Goal: Transaction & Acquisition: Book appointment/travel/reservation

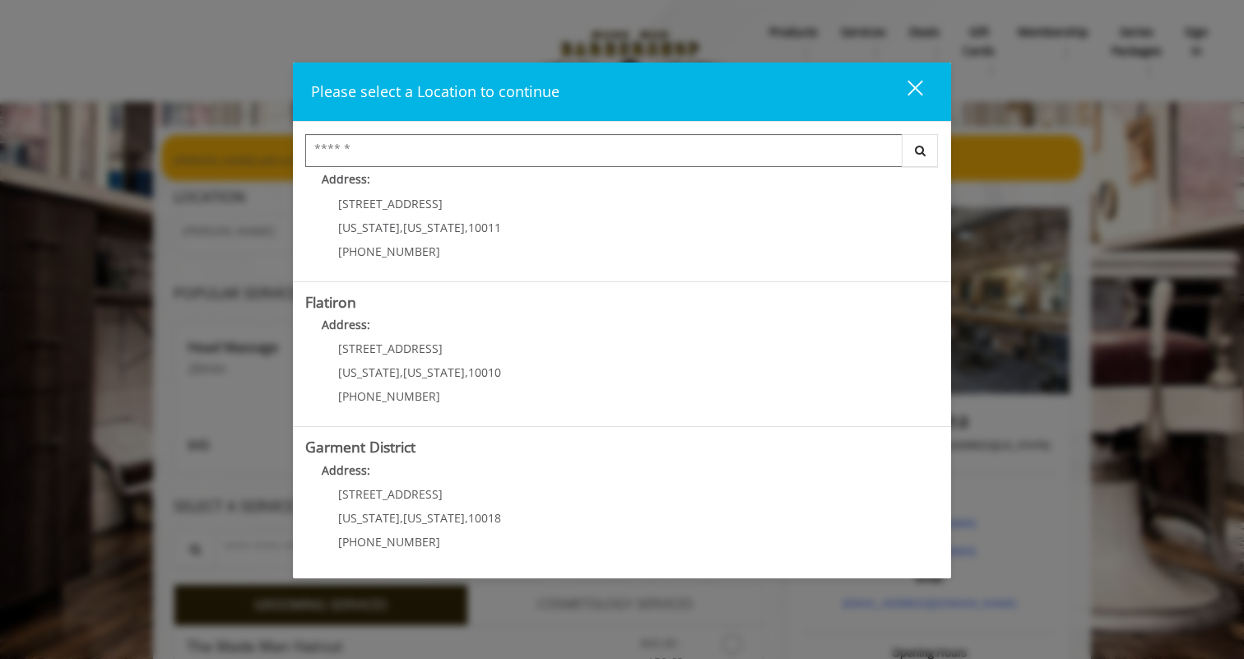
scroll to position [331, 0]
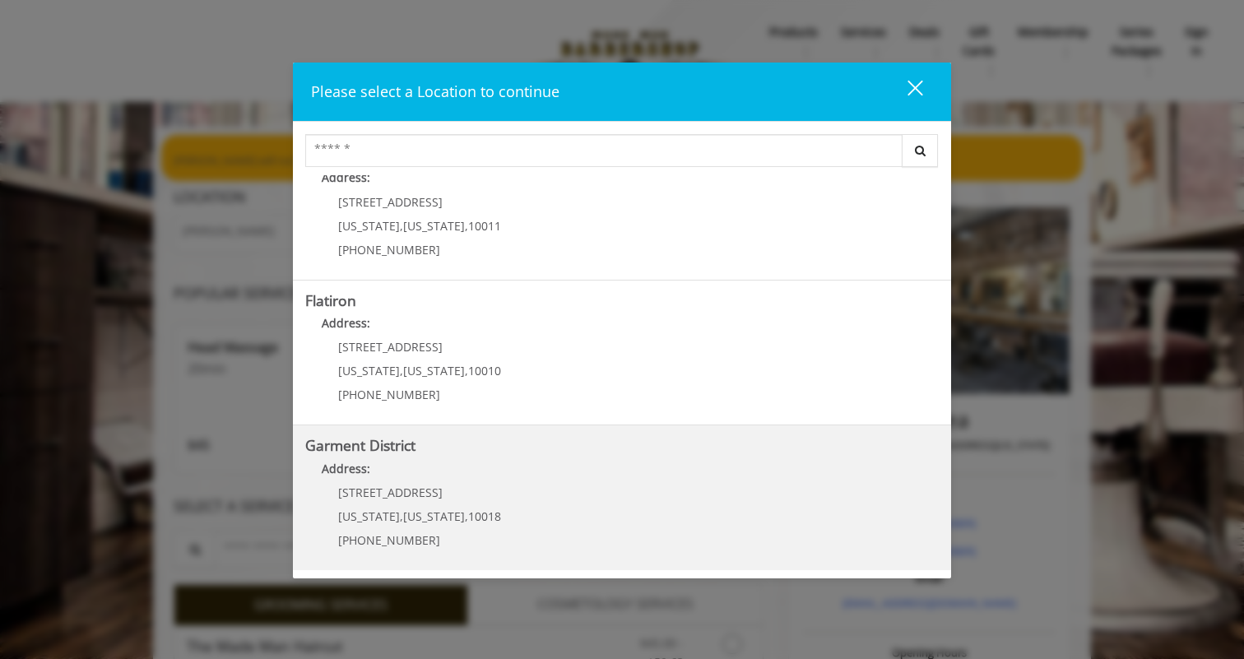
click at [528, 507] on District "Garment District Address: 1400 Broadway New York , New York , 10018 (212) 997-4…" at bounding box center [622, 498] width 634 height 120
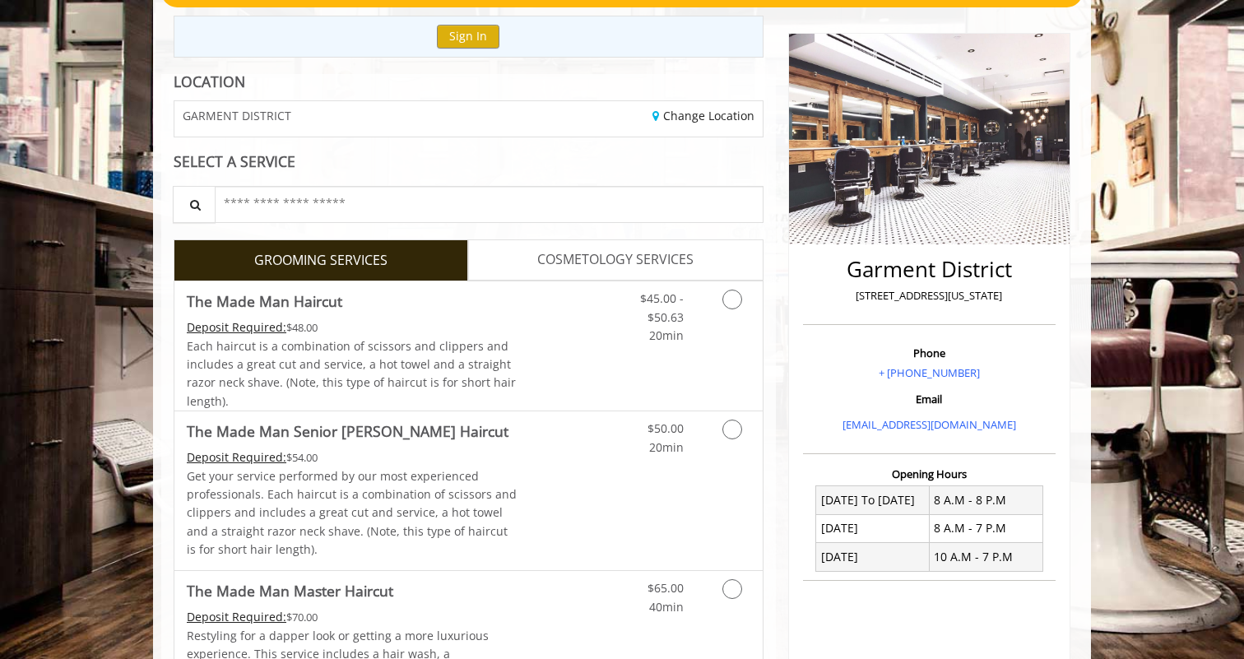
scroll to position [175, 0]
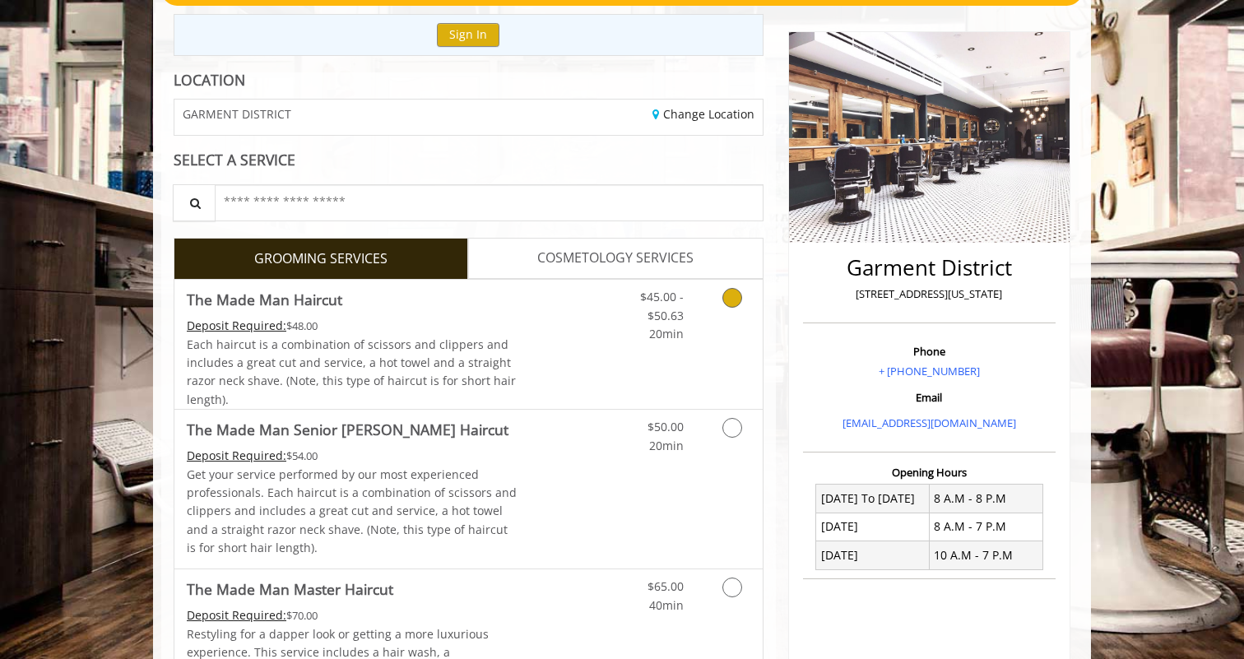
click at [729, 310] on link "Grooming services" at bounding box center [730, 311] width 42 height 63
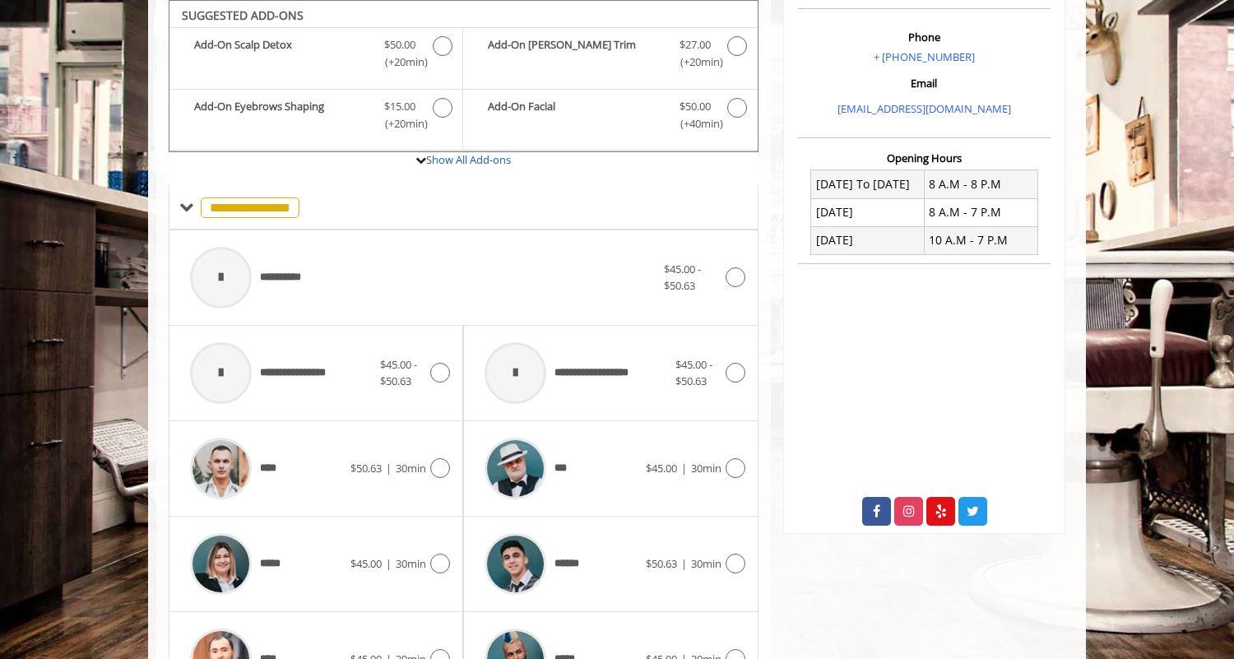
scroll to position [644, 0]
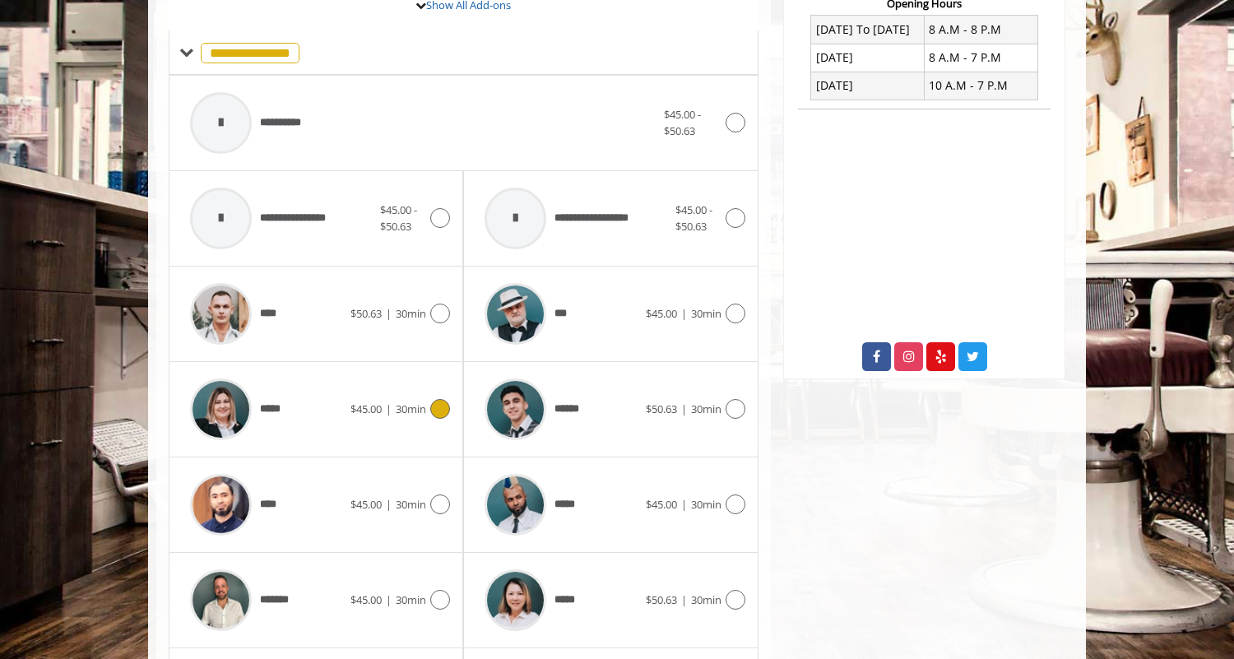
click at [332, 425] on div "*****" at bounding box center [266, 409] width 169 height 78
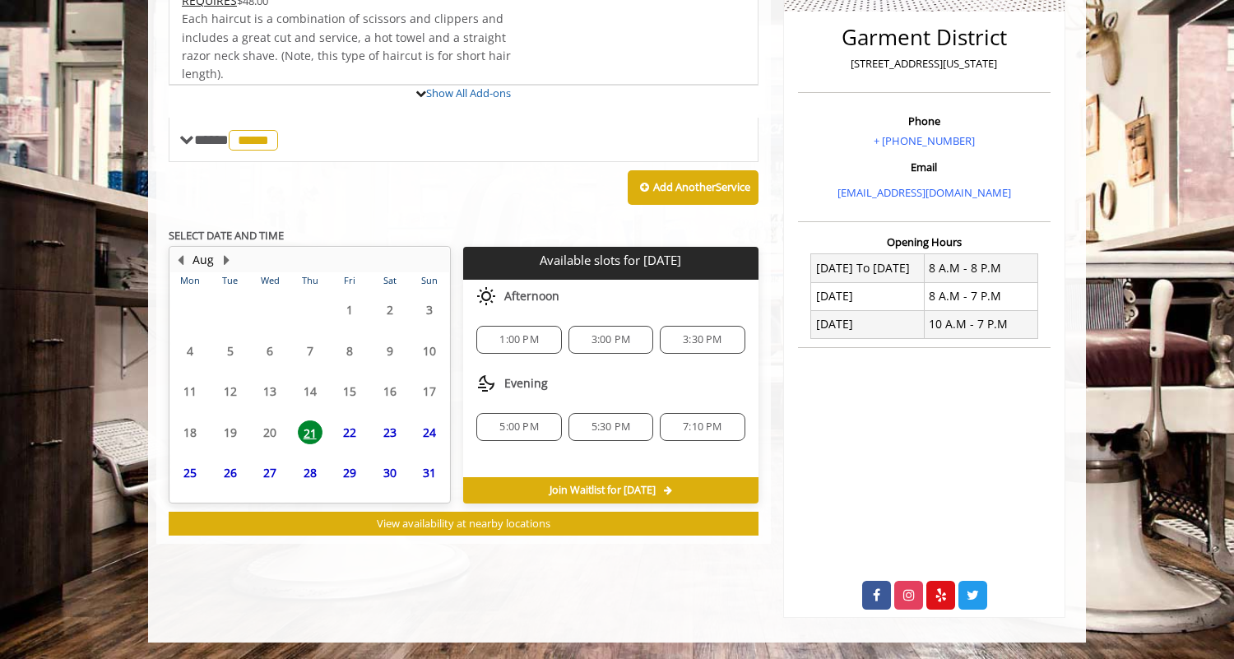
scroll to position [482, 0]
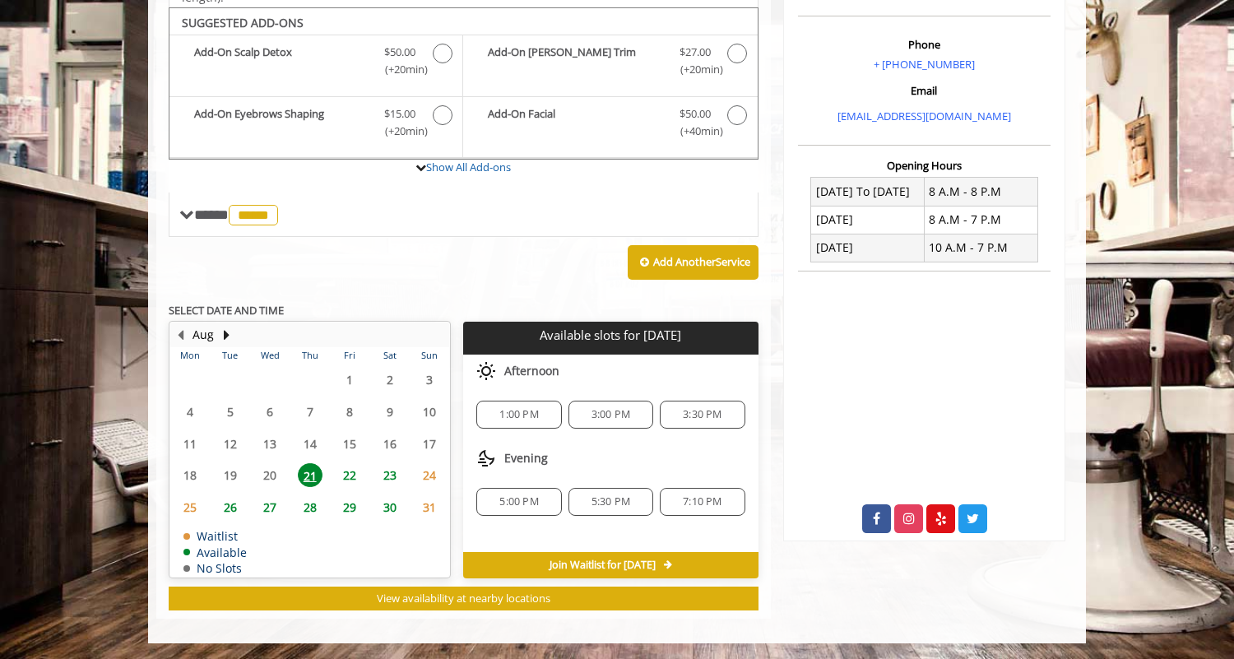
click at [517, 417] on span "1:00 PM" at bounding box center [519, 414] width 39 height 13
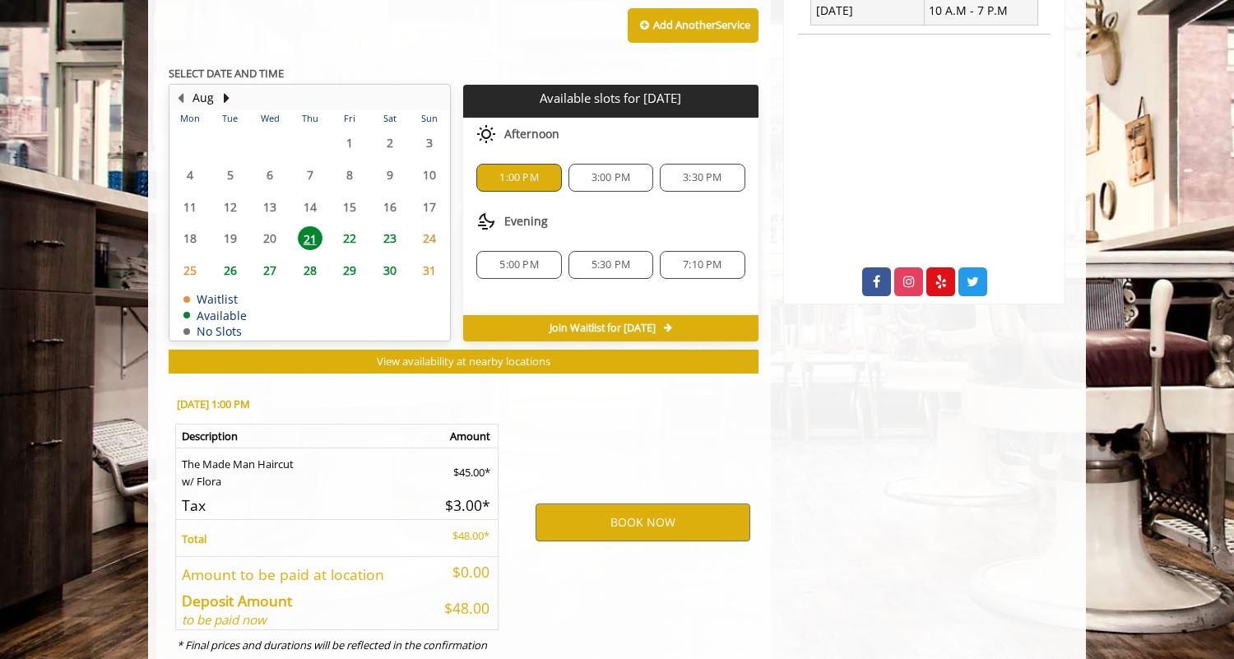
scroll to position [779, 0]
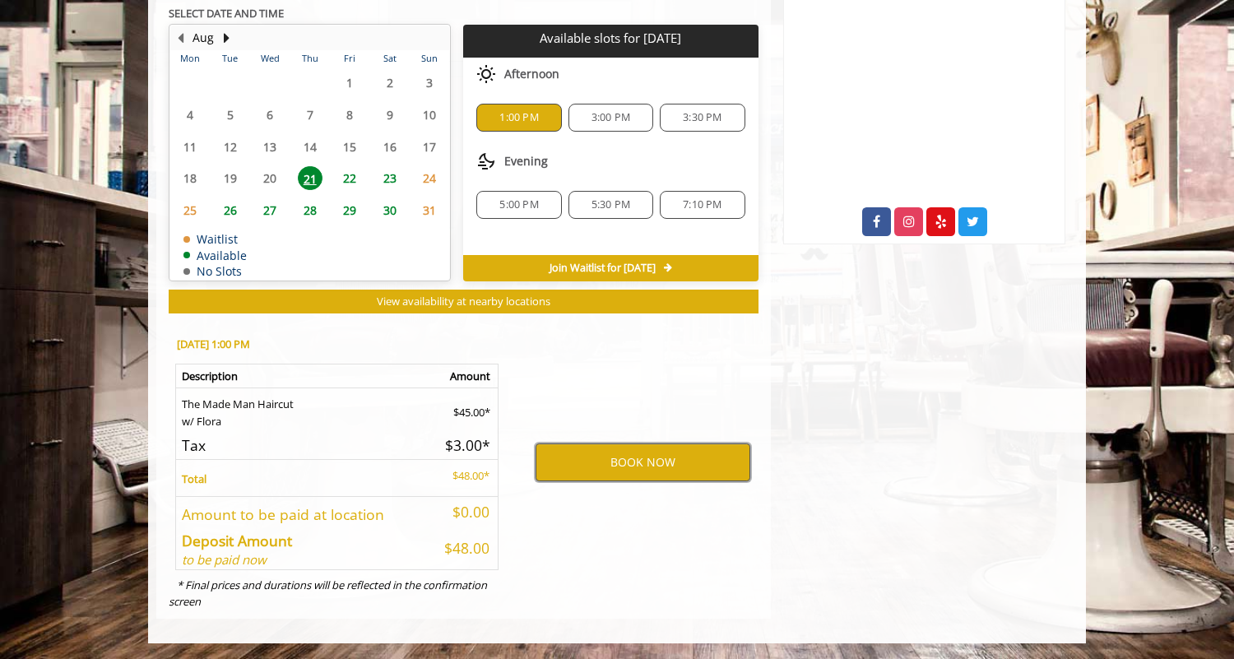
click at [633, 455] on button "BOOK NOW" at bounding box center [643, 463] width 215 height 38
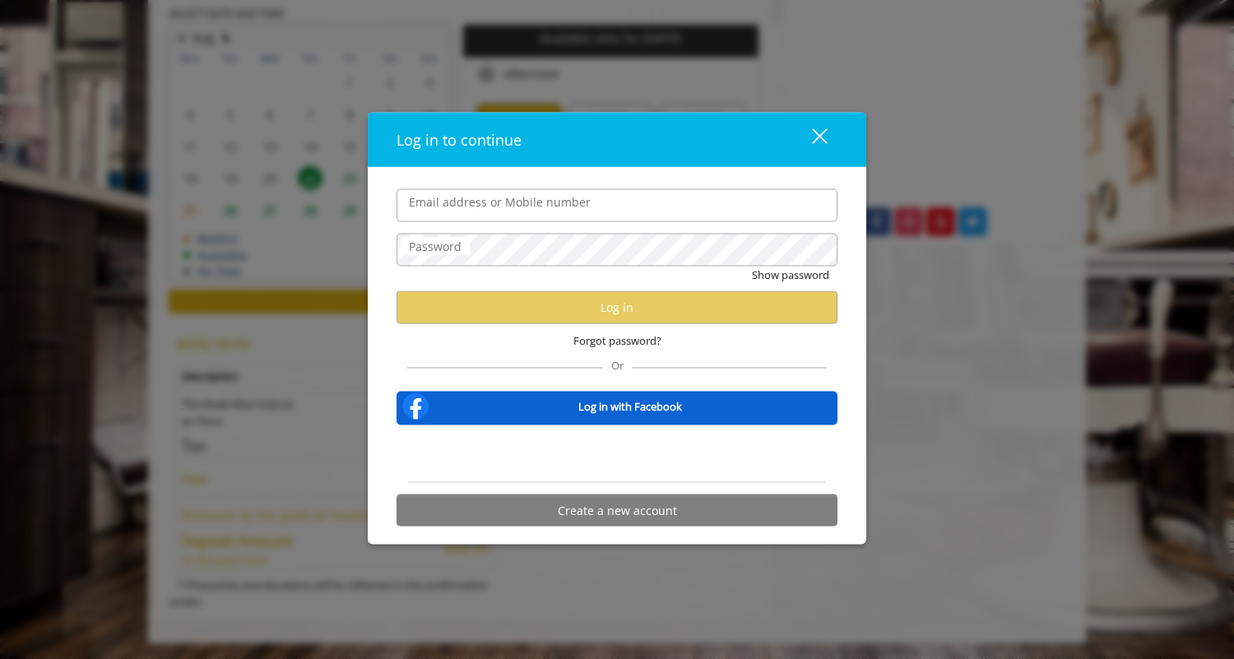
click at [820, 152] on button "close" at bounding box center [810, 140] width 56 height 34
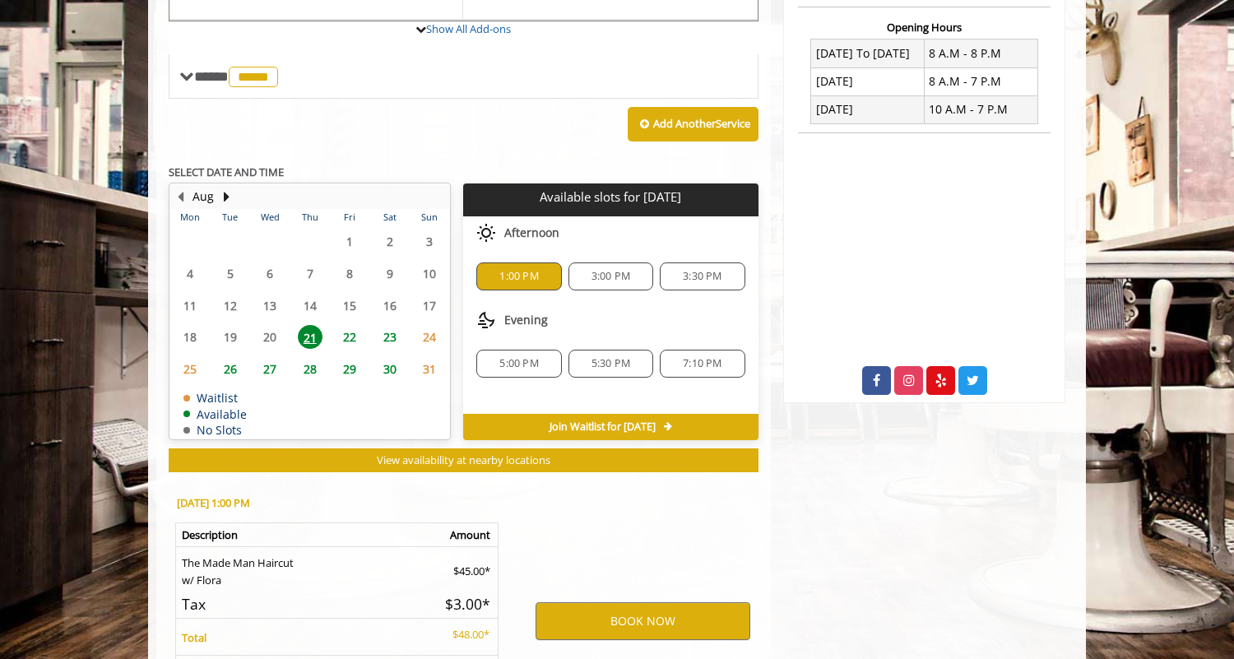
scroll to position [732, 0]
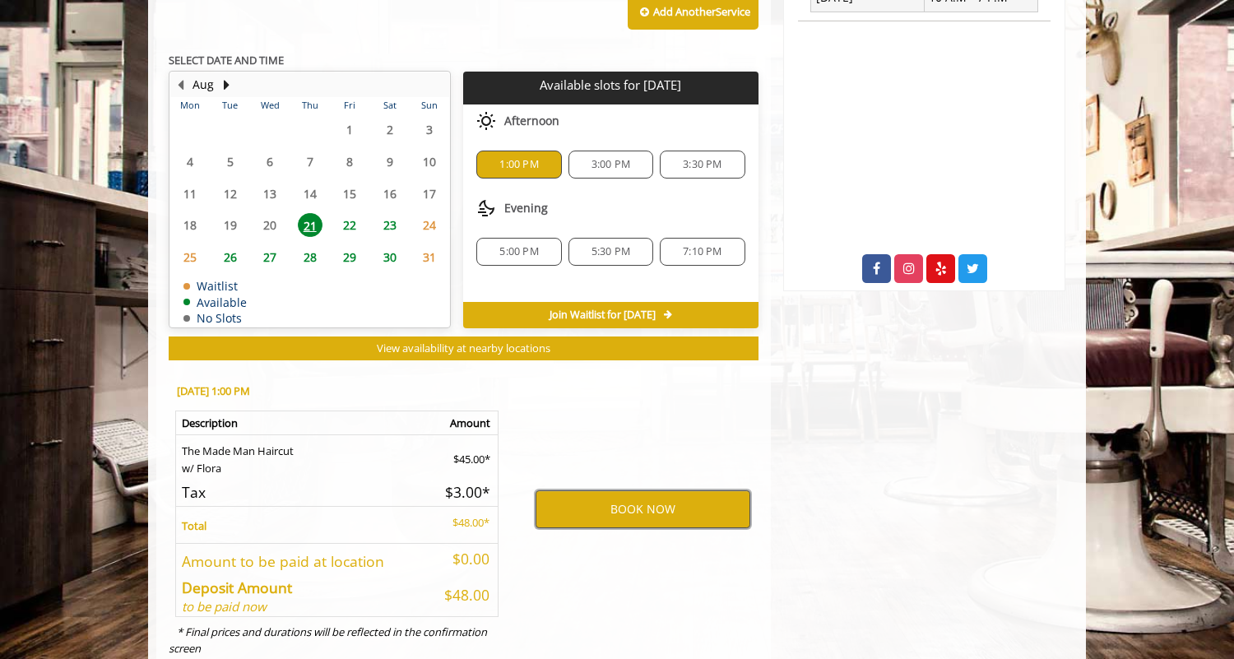
click at [633, 504] on button "BOOK NOW" at bounding box center [643, 509] width 215 height 38
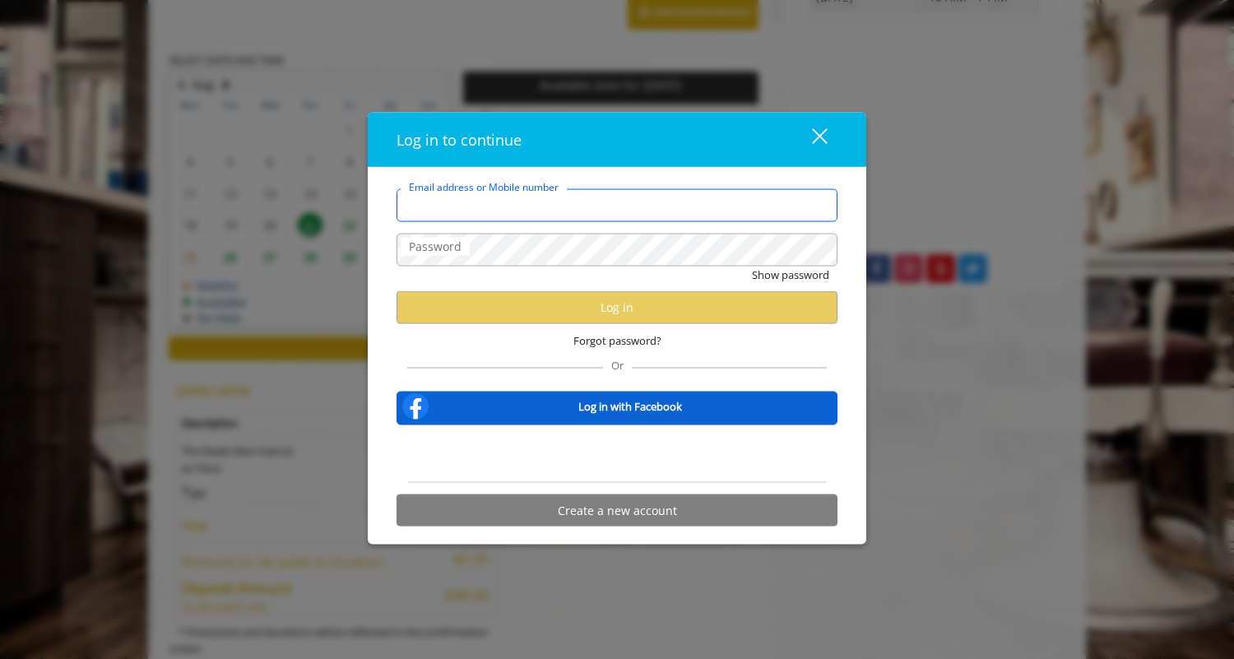
click at [497, 204] on input "Email address or Mobile number" at bounding box center [617, 204] width 441 height 33
type input "*"
type input "**********"
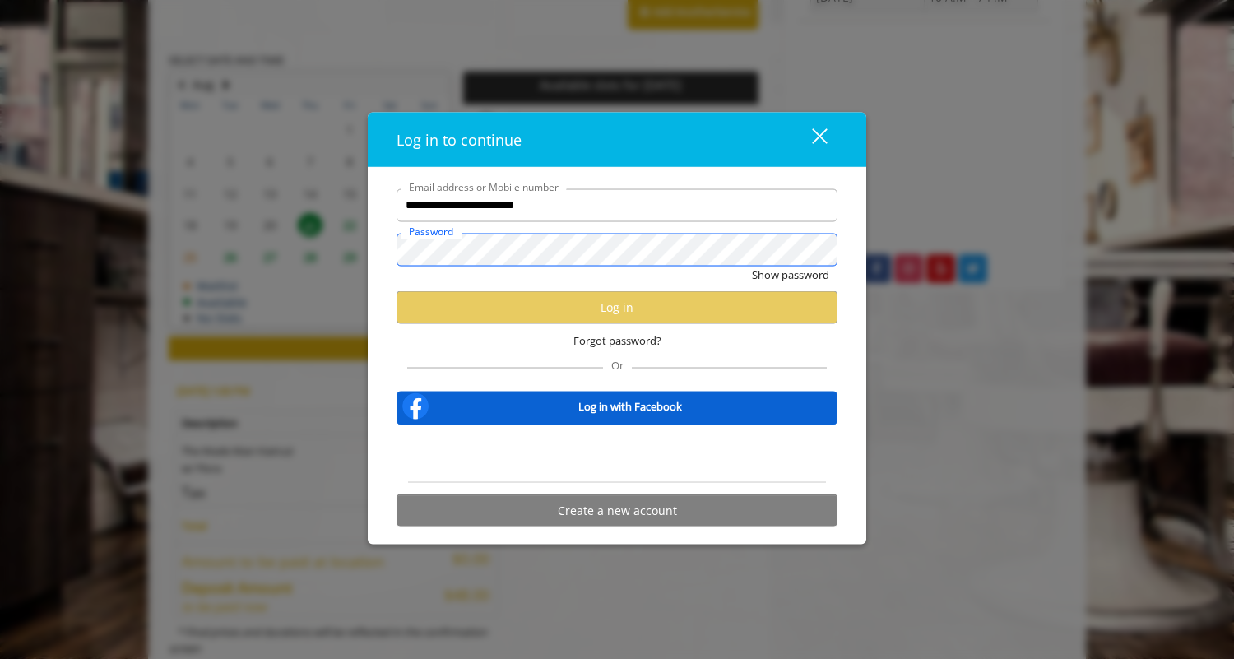
scroll to position [0, 0]
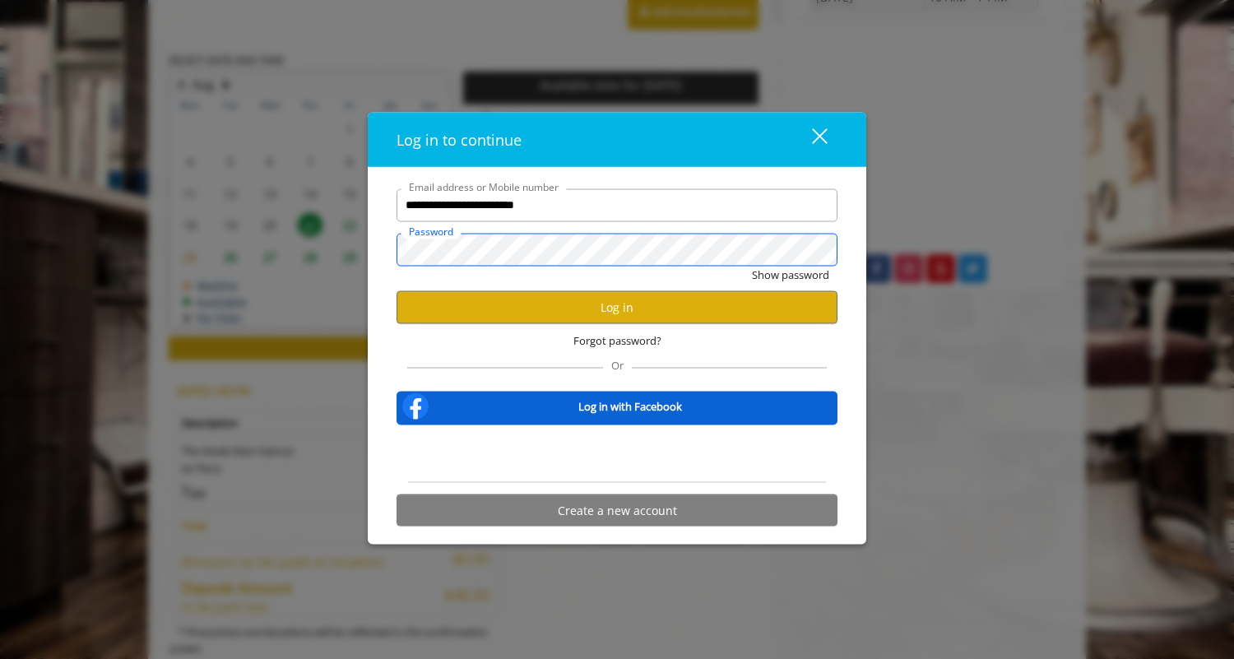
click at [752, 266] on button "Show password" at bounding box center [790, 274] width 77 height 17
click at [543, 307] on button "Log in" at bounding box center [617, 307] width 441 height 32
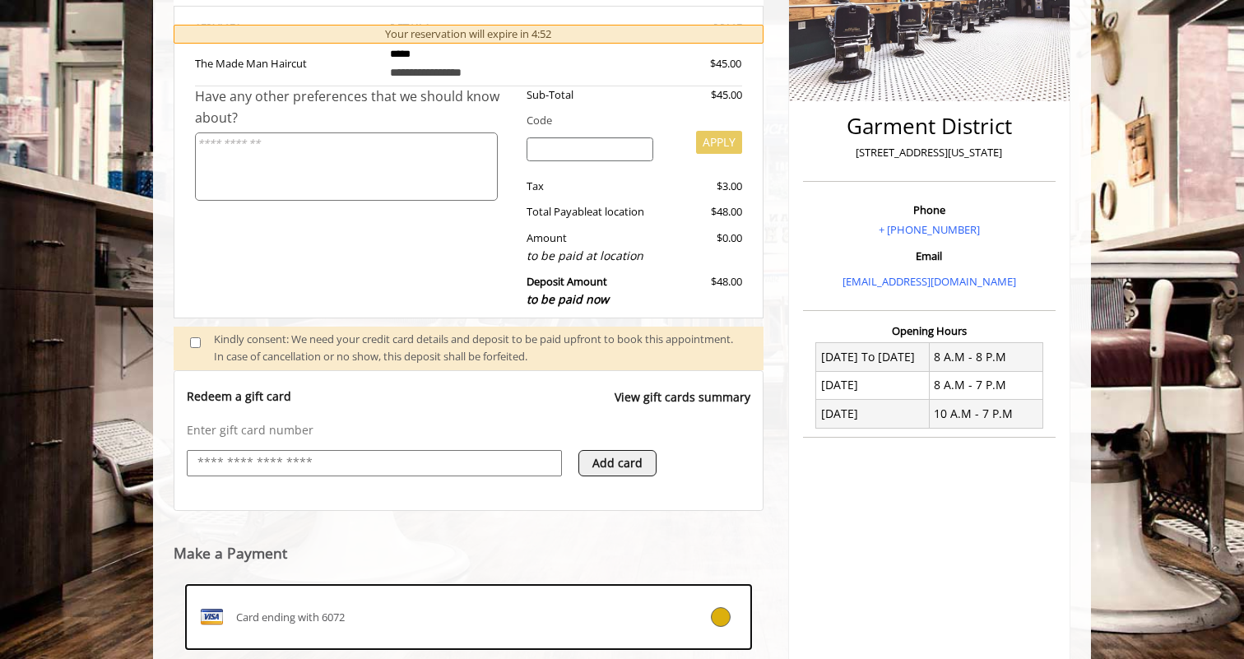
scroll to position [351, 0]
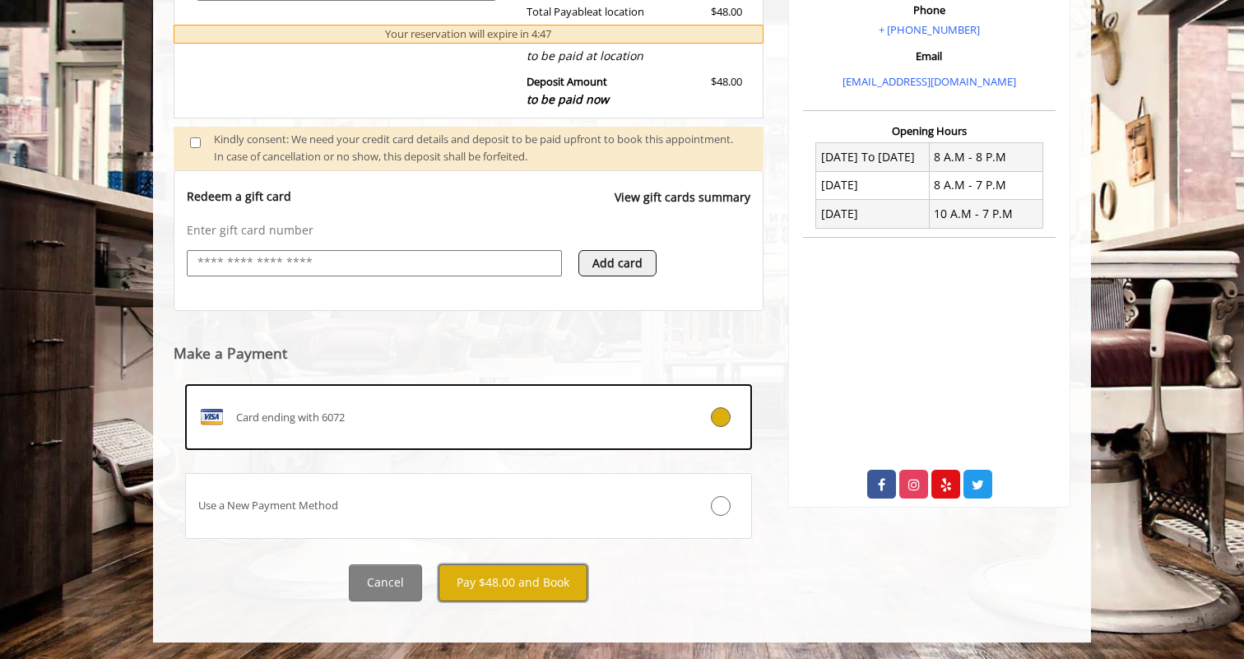
click at [512, 574] on button "Pay $48.00 and Book" at bounding box center [513, 583] width 149 height 37
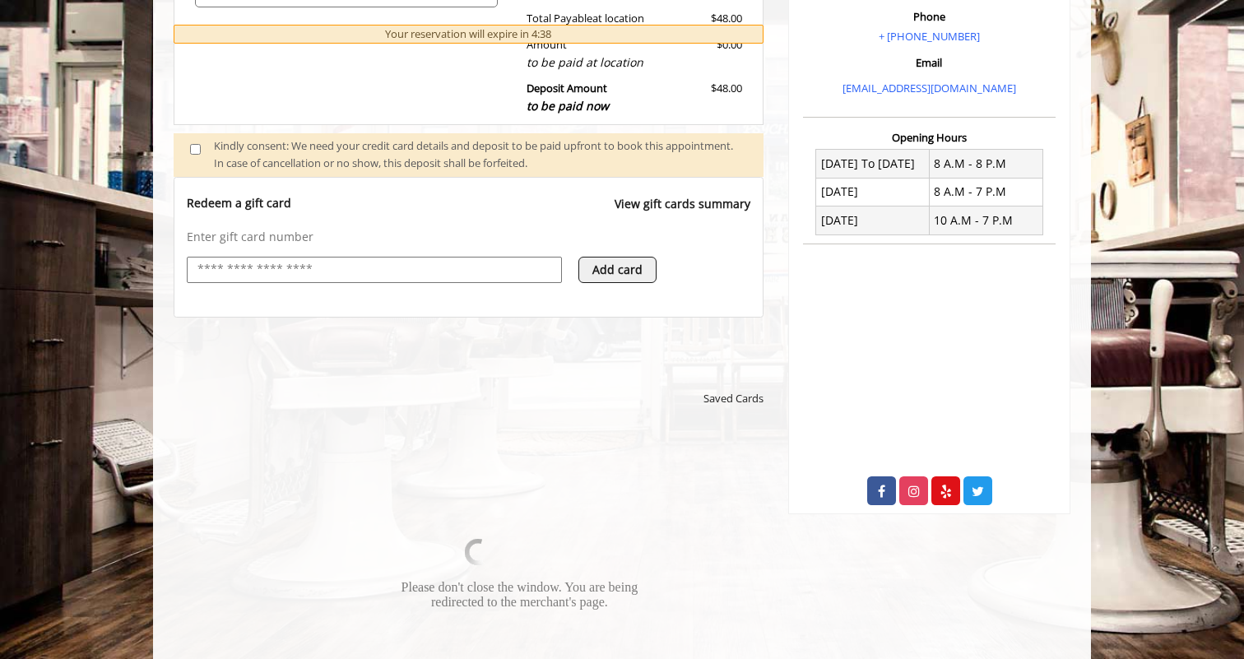
scroll to position [602, 0]
